Goal: Information Seeking & Learning: Learn about a topic

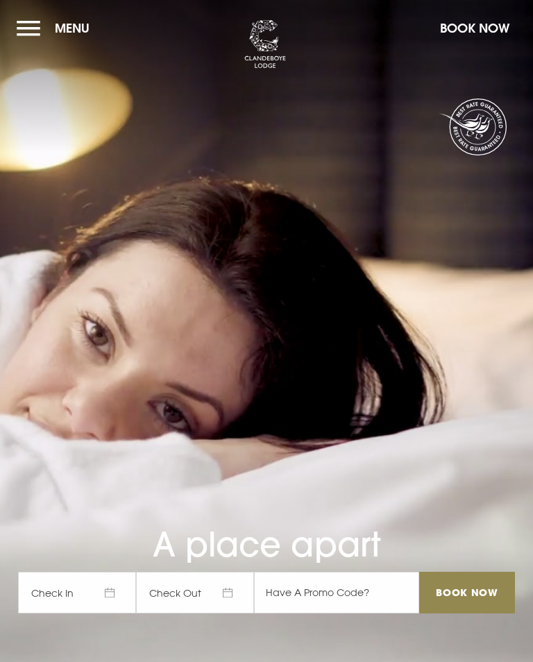
click at [28, 34] on button "Menu" at bounding box center [57, 28] width 80 height 30
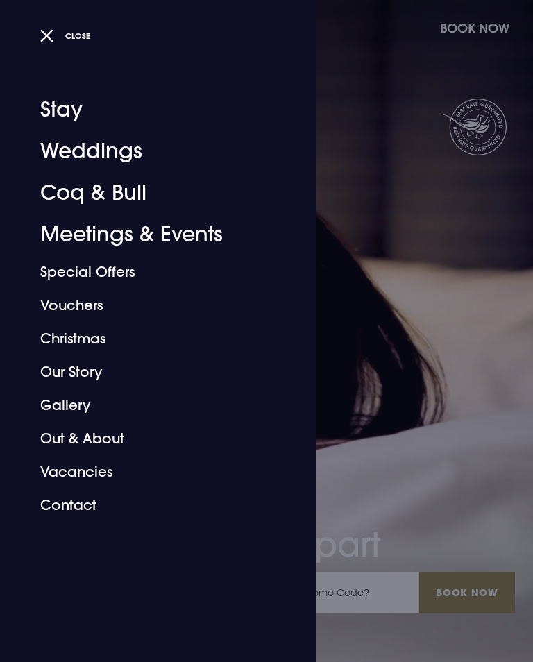
click at [78, 152] on link "Weddings" at bounding box center [149, 151] width 219 height 42
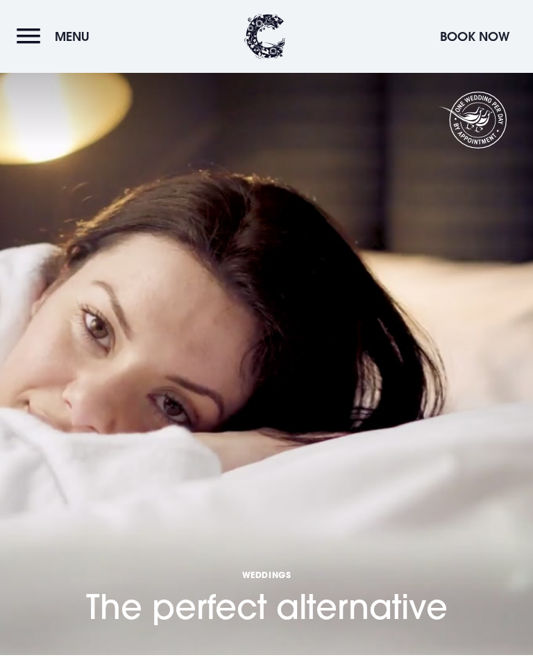
scroll to position [251, 0]
click at [229, 655] on button "Explore Weddings" at bounding box center [266, 674] width 533 height 38
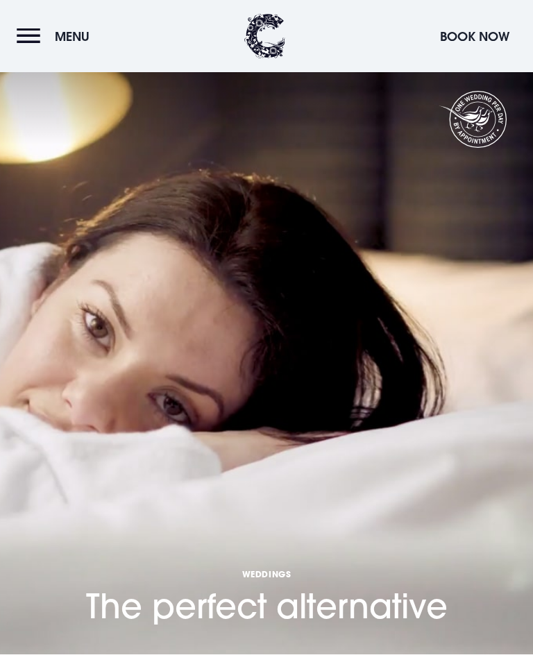
scroll to position [360, 0]
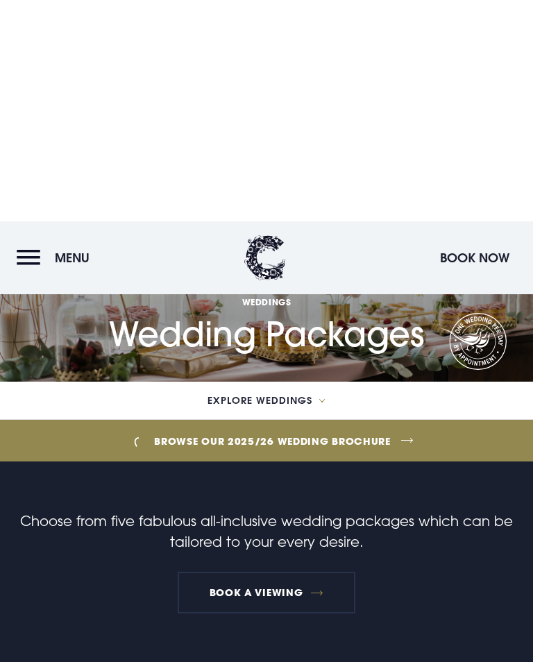
scroll to position [631, 0]
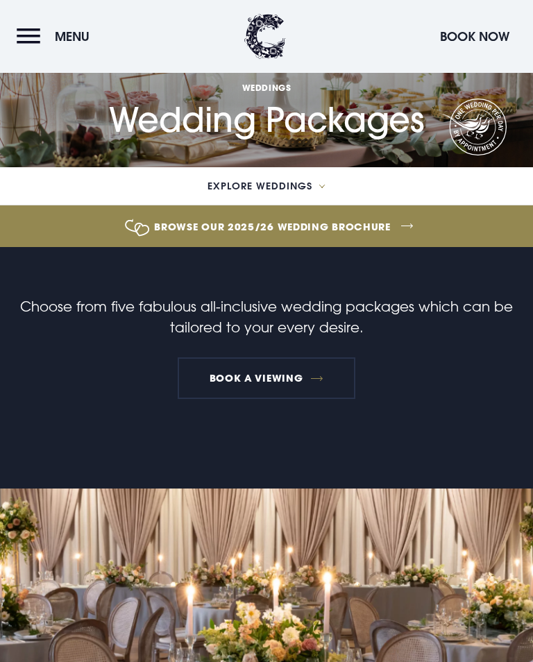
scroll to position [0, 0]
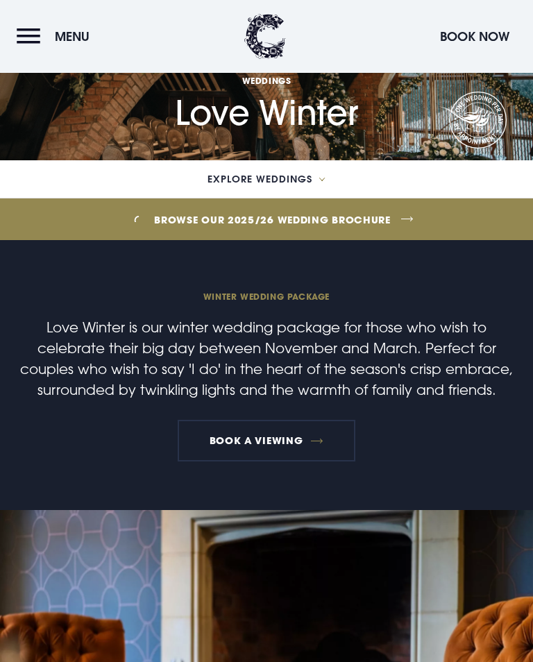
click at [179, 230] on link "Browse our 2025/26 wedding brochure" at bounding box center [272, 220] width 1303 height 52
click at [31, 34] on button "Menu" at bounding box center [57, 37] width 80 height 30
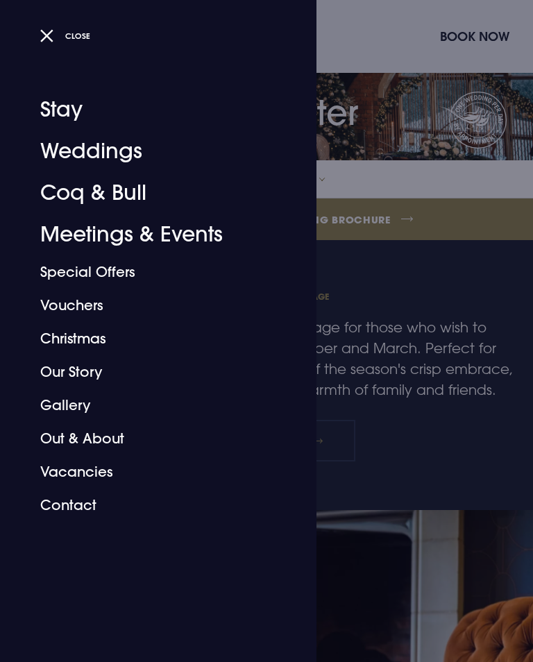
click at [72, 337] on link "Christmas" at bounding box center [149, 338] width 219 height 33
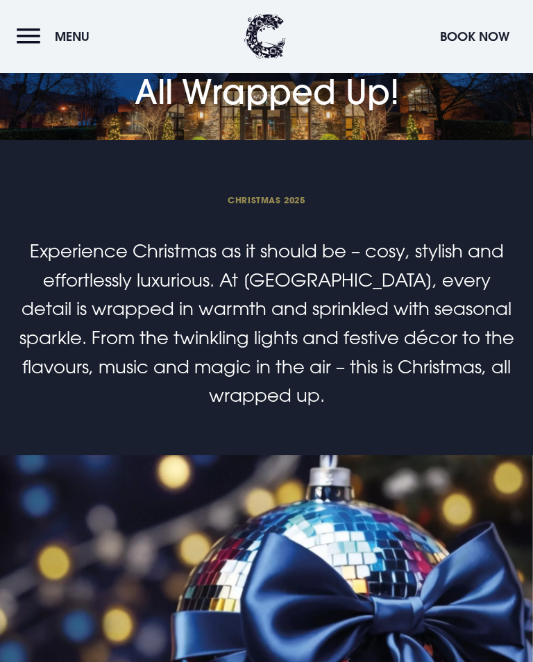
scroll to position [3158, 0]
